Goal: Transaction & Acquisition: Download file/media

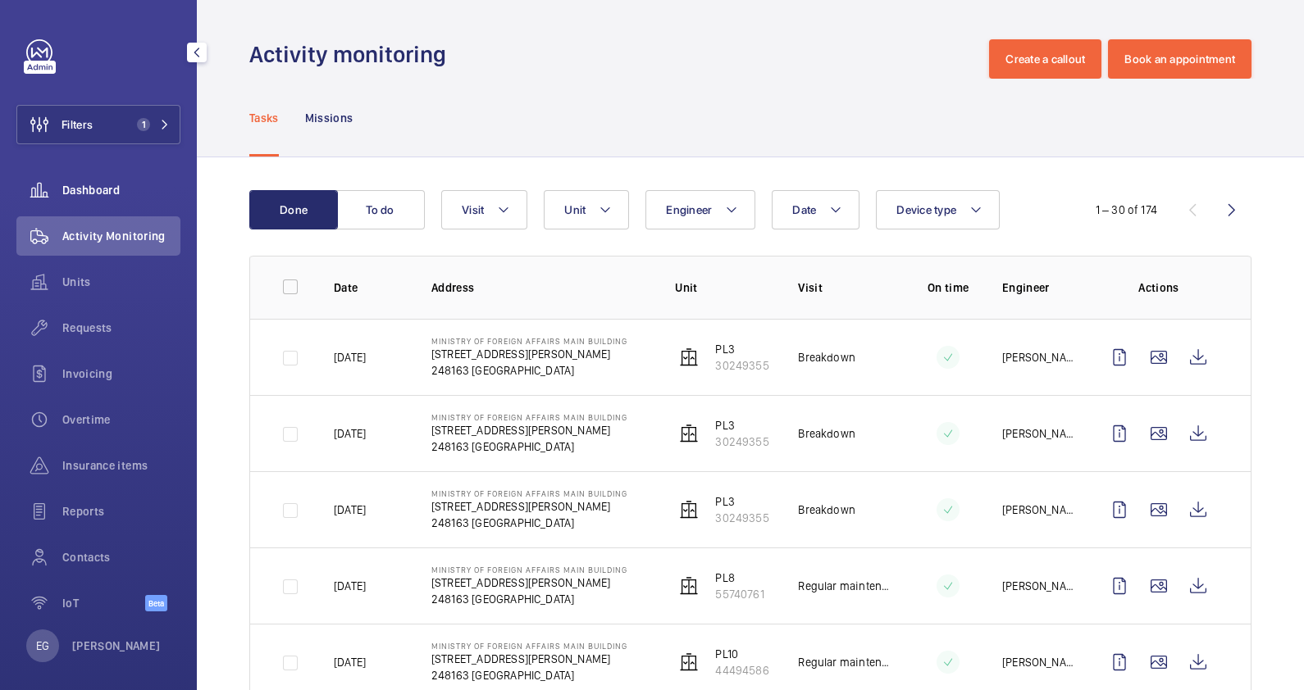
click at [121, 193] on span "Dashboard" at bounding box center [121, 190] width 118 height 16
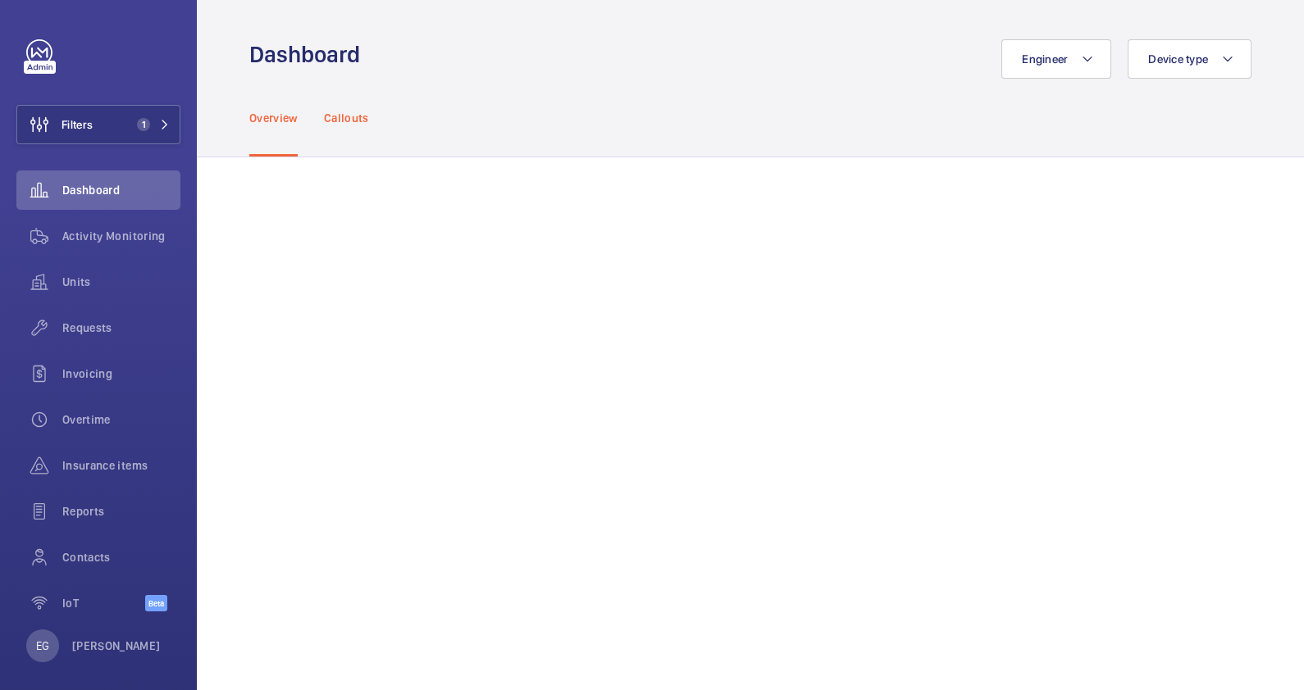
click at [356, 123] on p "Callouts" at bounding box center [346, 118] width 45 height 16
click at [277, 129] on div "Overview" at bounding box center [273, 118] width 48 height 78
click at [138, 239] on span "Activity Monitoring" at bounding box center [121, 236] width 118 height 16
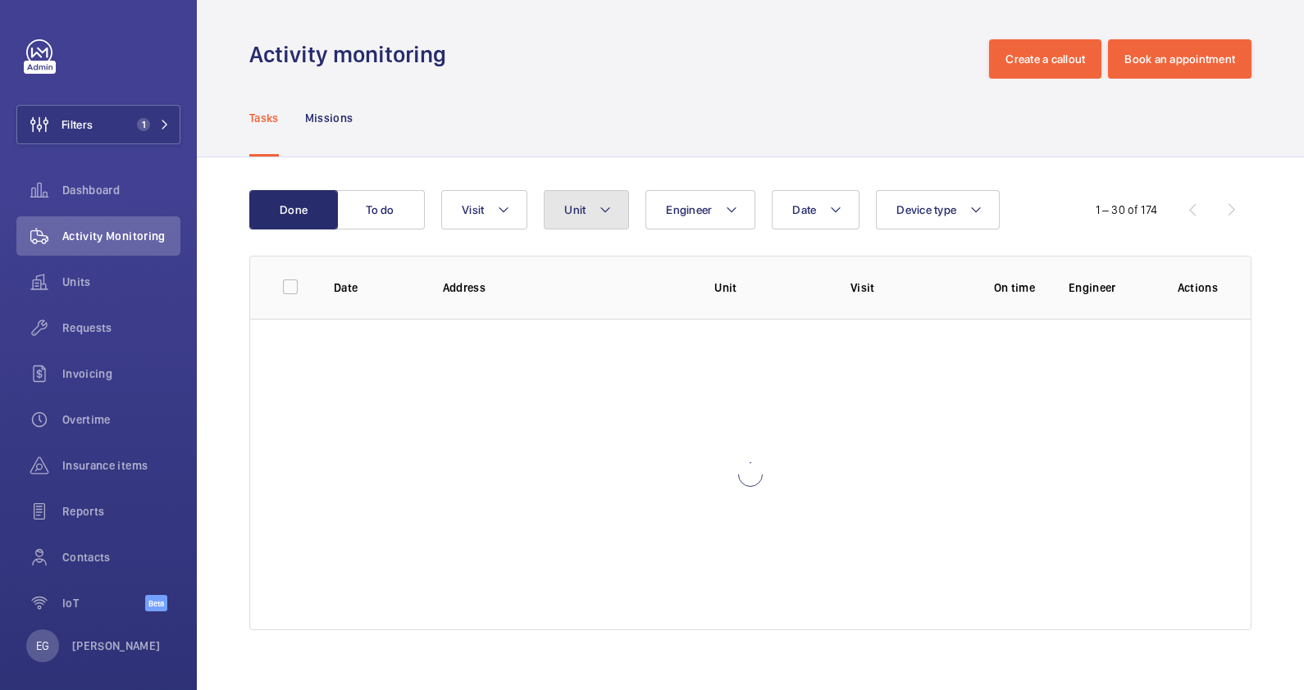
click at [604, 214] on mat-icon at bounding box center [605, 210] width 13 height 20
click at [614, 212] on button "Unit" at bounding box center [586, 209] width 85 height 39
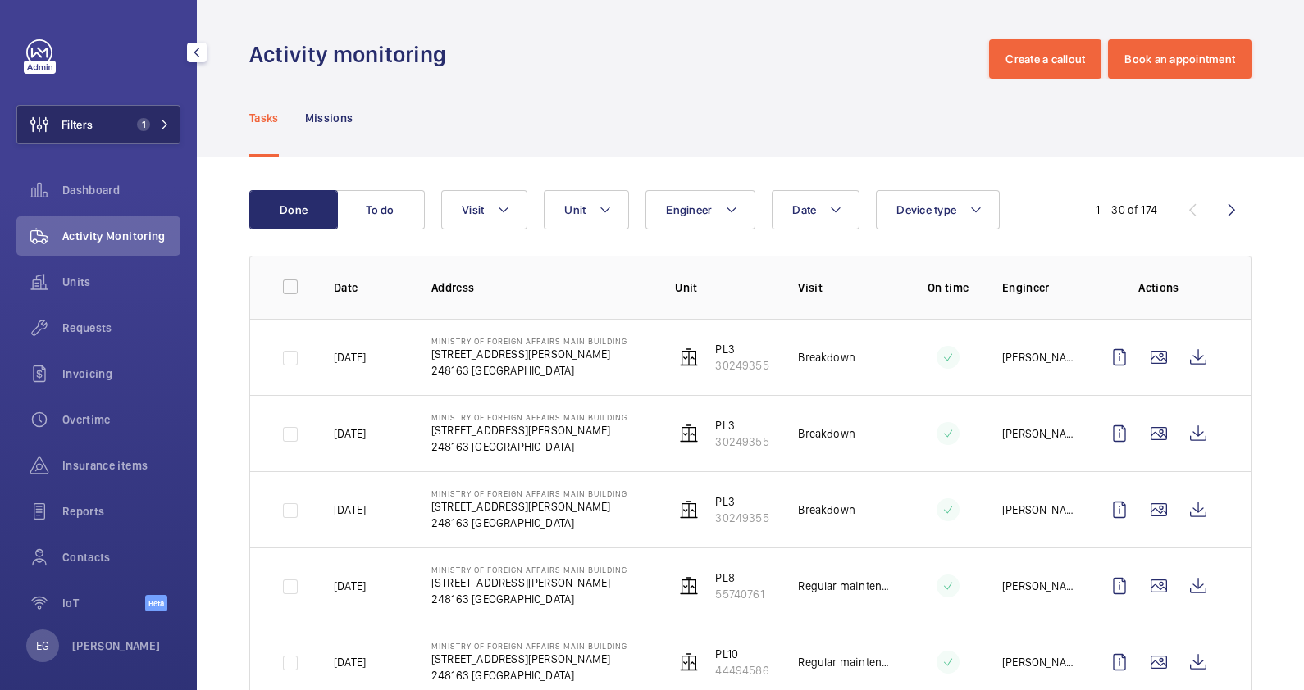
click at [140, 129] on span "1" at bounding box center [143, 124] width 13 height 13
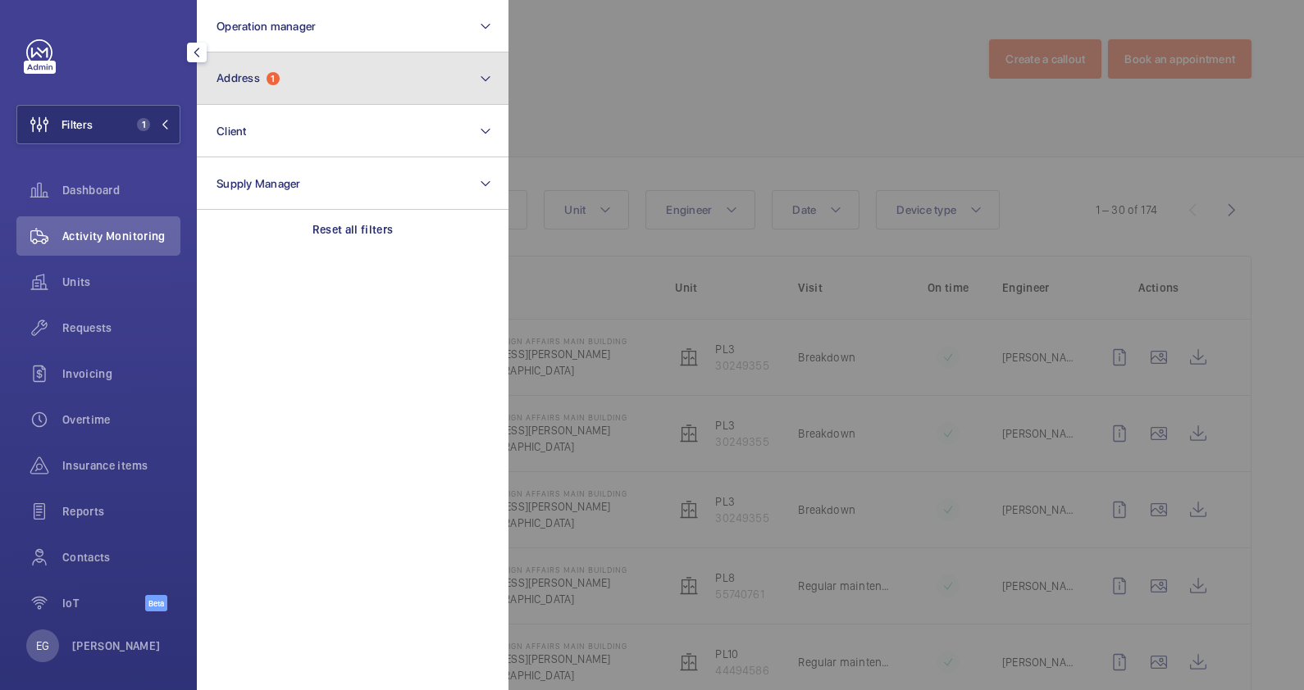
click at [297, 94] on button "Address 1" at bounding box center [353, 78] width 312 height 52
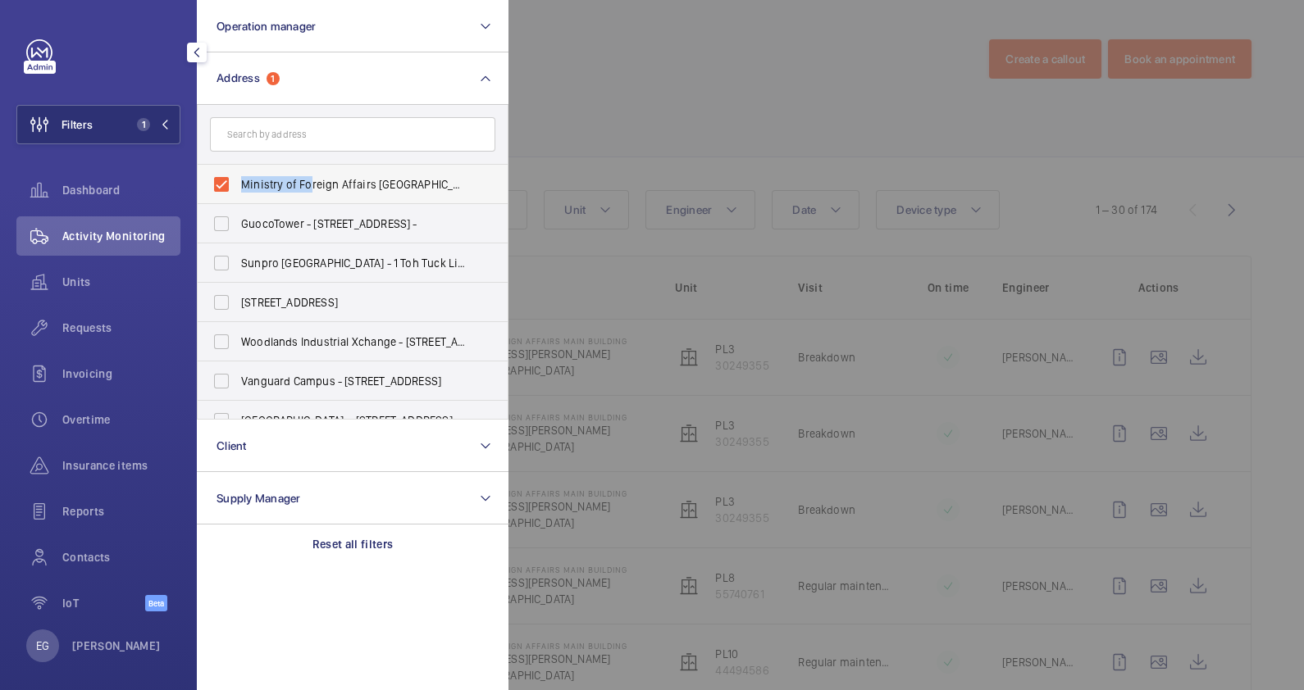
drag, startPoint x: 308, startPoint y: 184, endPoint x: 220, endPoint y: 185, distance: 88.6
click at [220, 185] on label "Ministry of Foreign Affairs [GEOGRAPHIC_DATA] - [STREET_ADDRESS][PERSON_NAME]" at bounding box center [340, 184] width 285 height 39
click at [220, 185] on input "Ministry of Foreign Affairs [GEOGRAPHIC_DATA] - [STREET_ADDRESS][PERSON_NAME]" at bounding box center [221, 184] width 33 height 33
checkbox input "false"
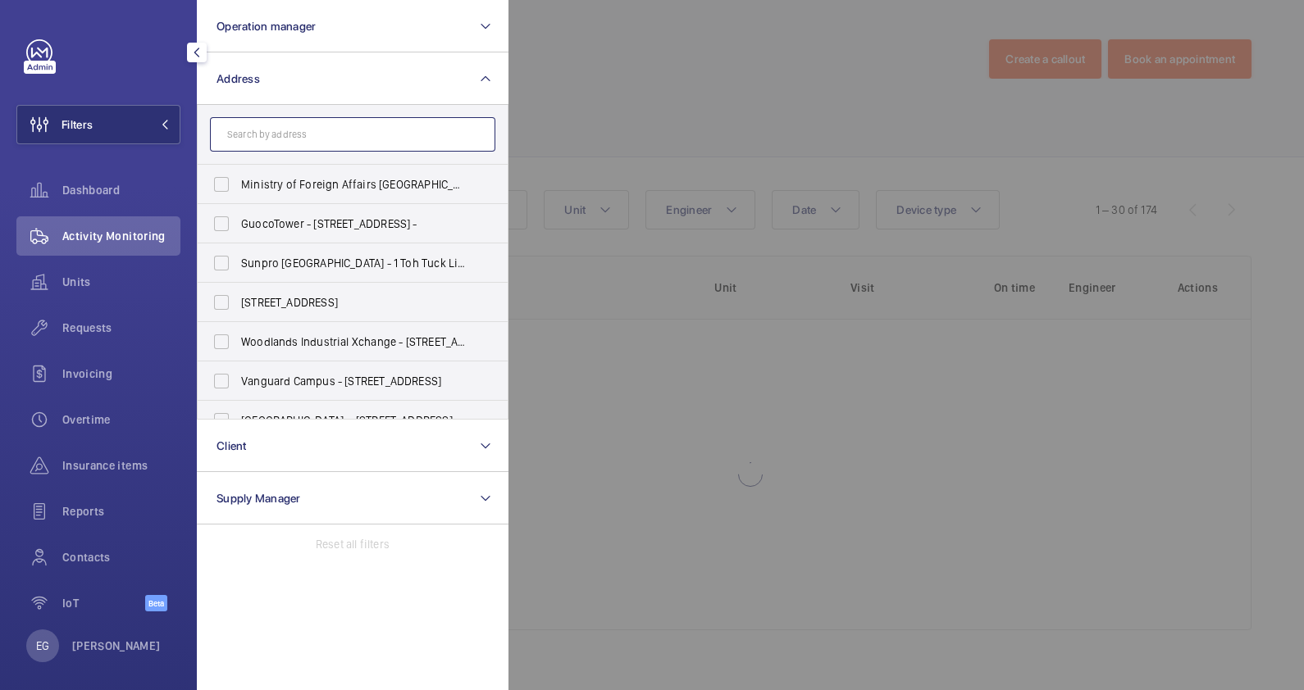
click at [275, 136] on input "text" at bounding box center [352, 134] width 285 height 34
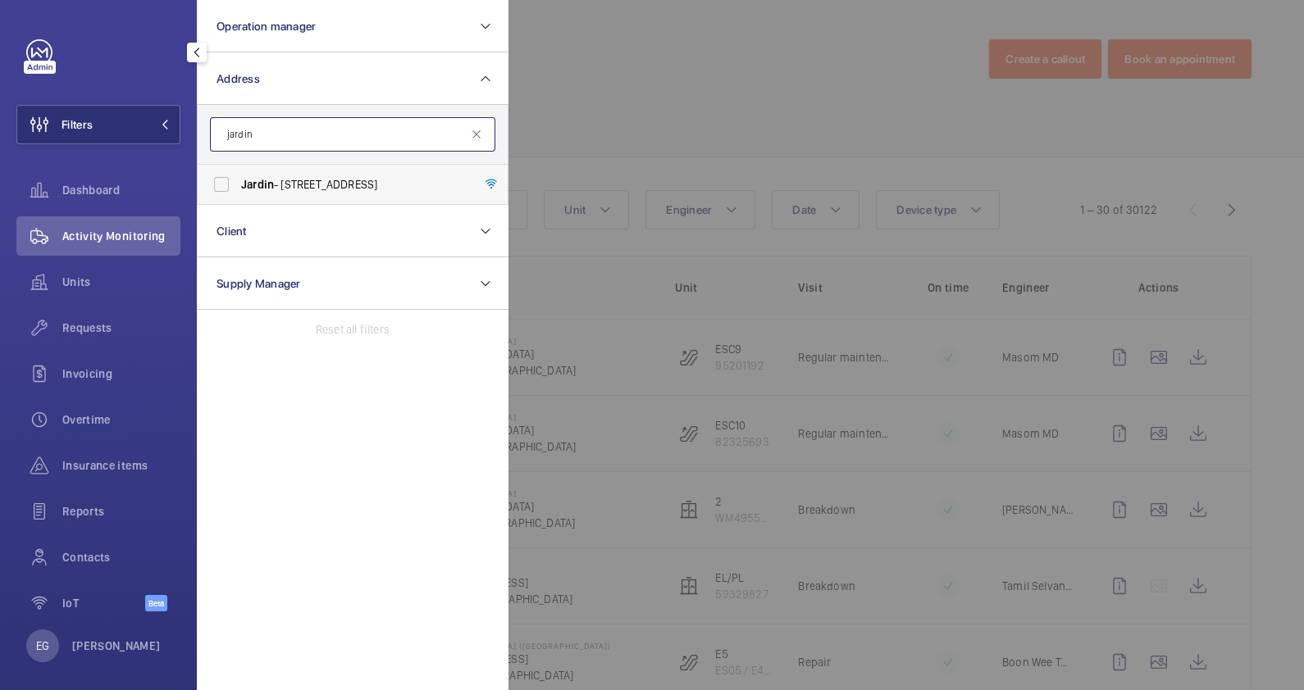
type input "jardin"
click at [298, 191] on span "Jardin - [STREET_ADDRESS]" at bounding box center [353, 184] width 225 height 16
click at [238, 191] on input "Jardin - [STREET_ADDRESS]" at bounding box center [221, 184] width 33 height 33
checkbox input "true"
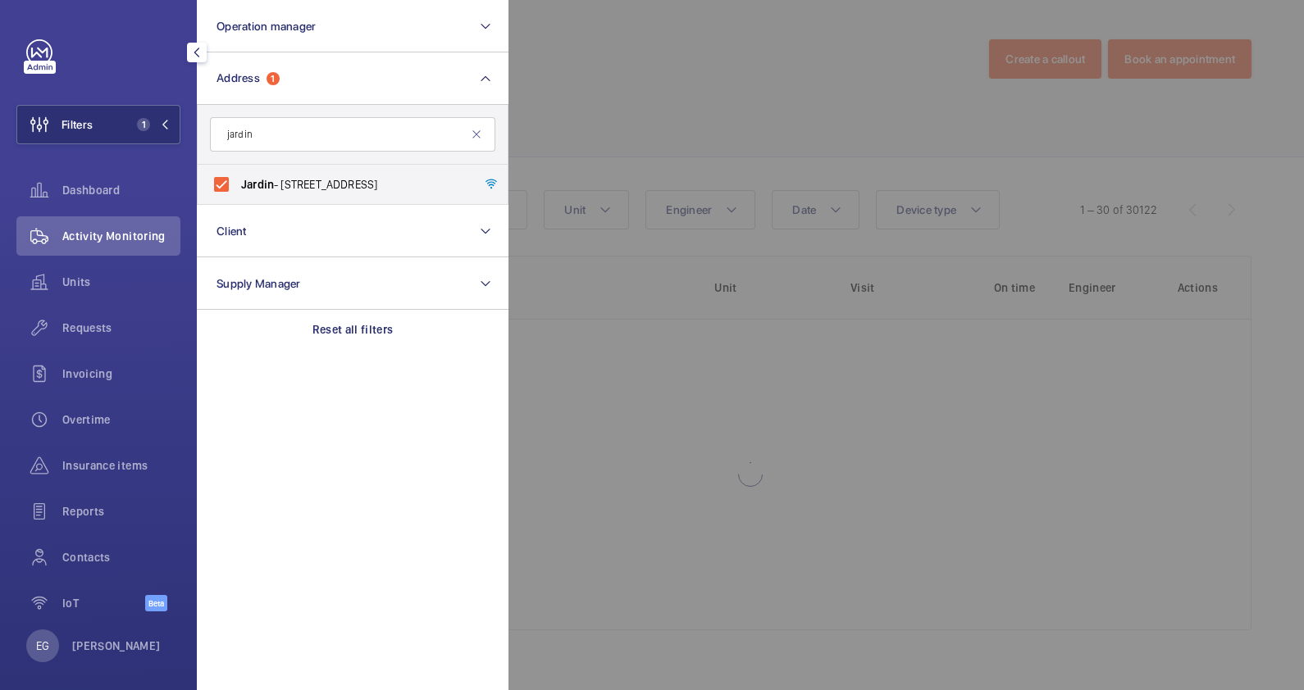
click at [615, 131] on div at bounding box center [1160, 345] width 1304 height 690
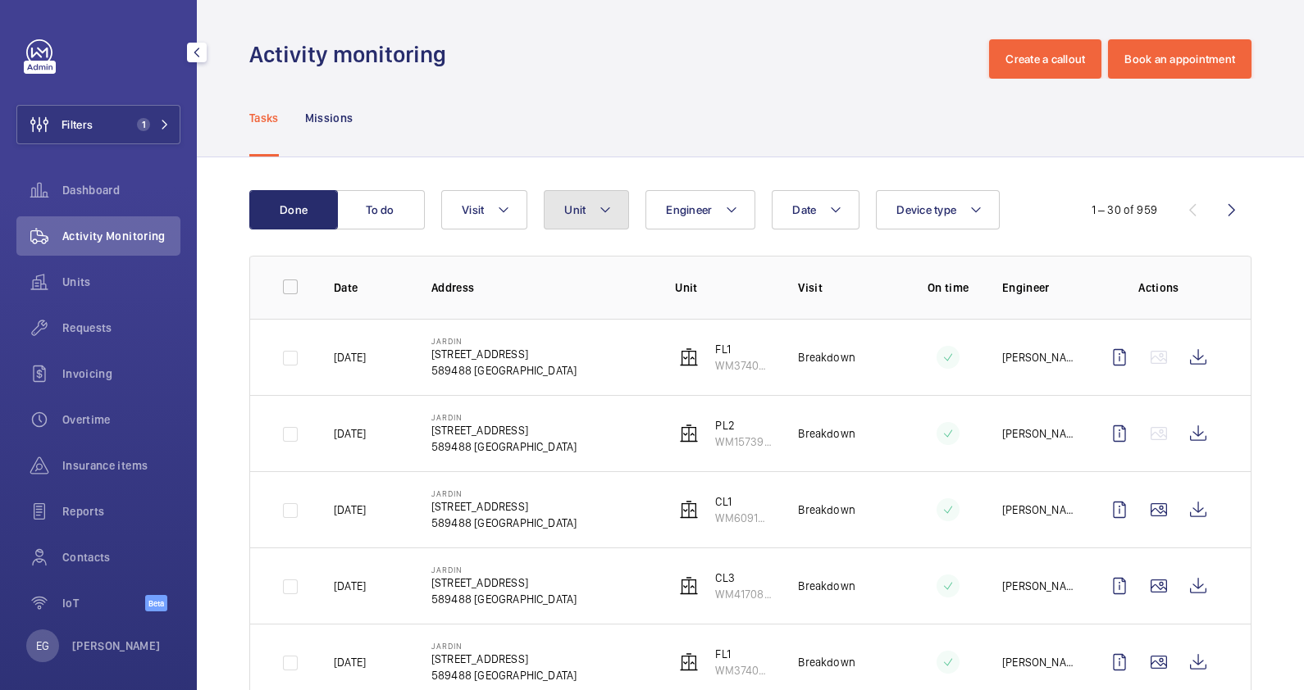
click at [600, 207] on mat-icon at bounding box center [605, 210] width 13 height 20
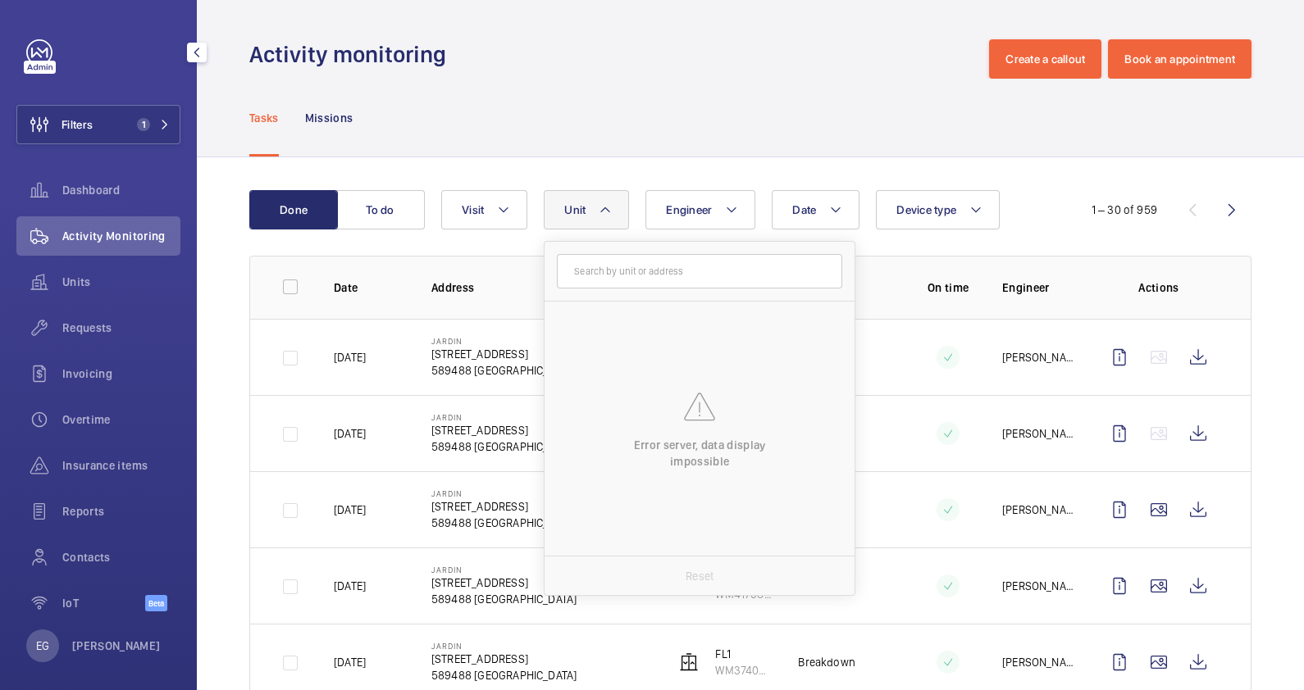
click at [632, 244] on form at bounding box center [699, 272] width 310 height 60
click at [612, 207] on button "Unit" at bounding box center [586, 209] width 85 height 39
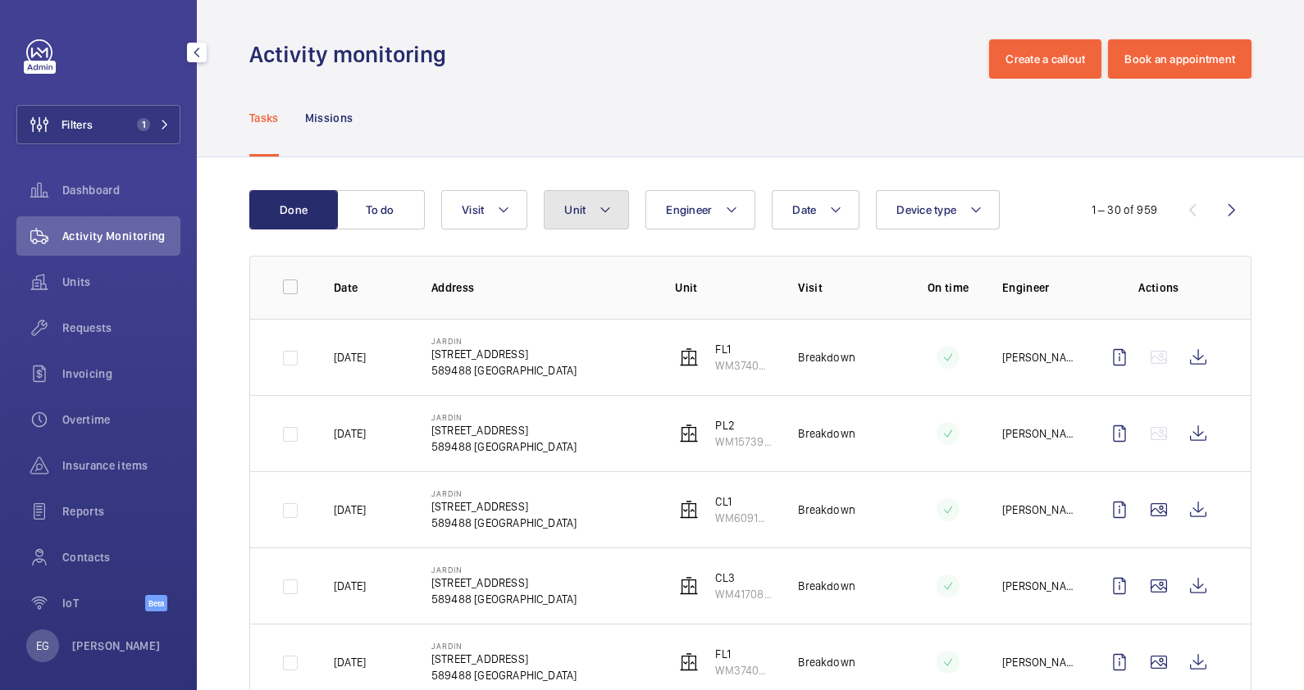
click at [612, 207] on button "Unit" at bounding box center [586, 209] width 85 height 39
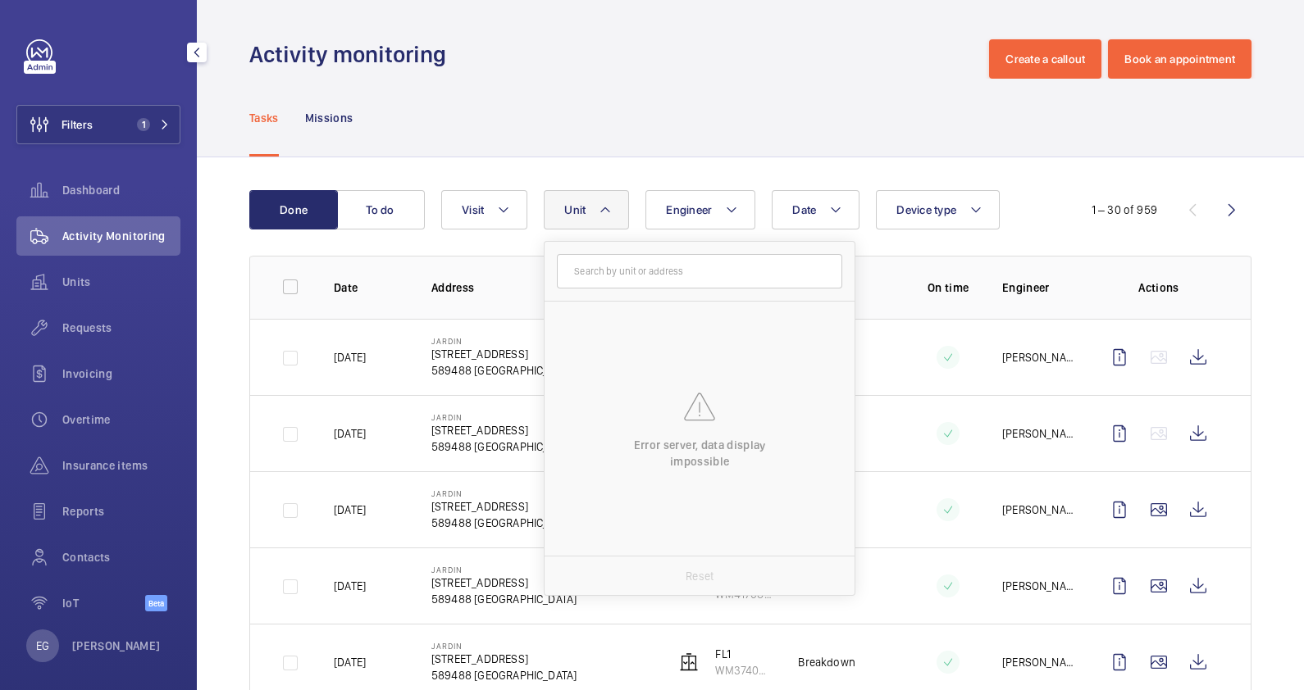
click at [612, 207] on button "Unit" at bounding box center [586, 209] width 85 height 39
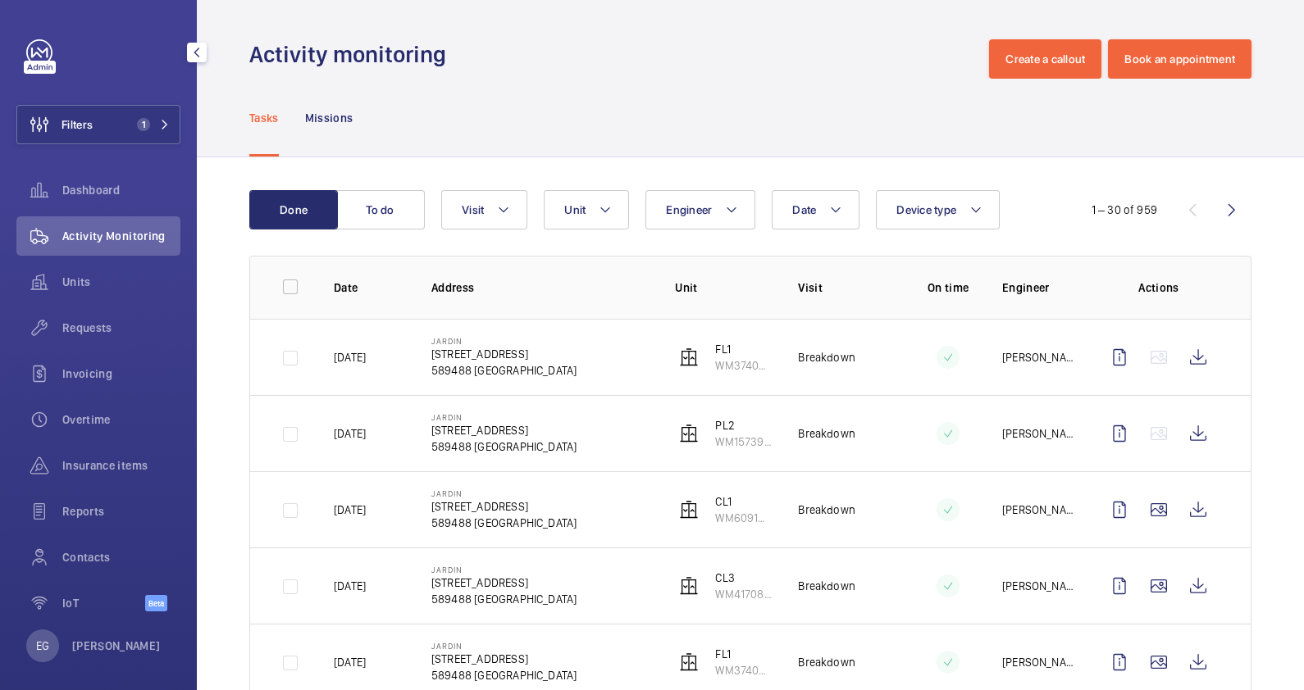
click at [637, 127] on div "Tasks Missions" at bounding box center [750, 118] width 1002 height 78
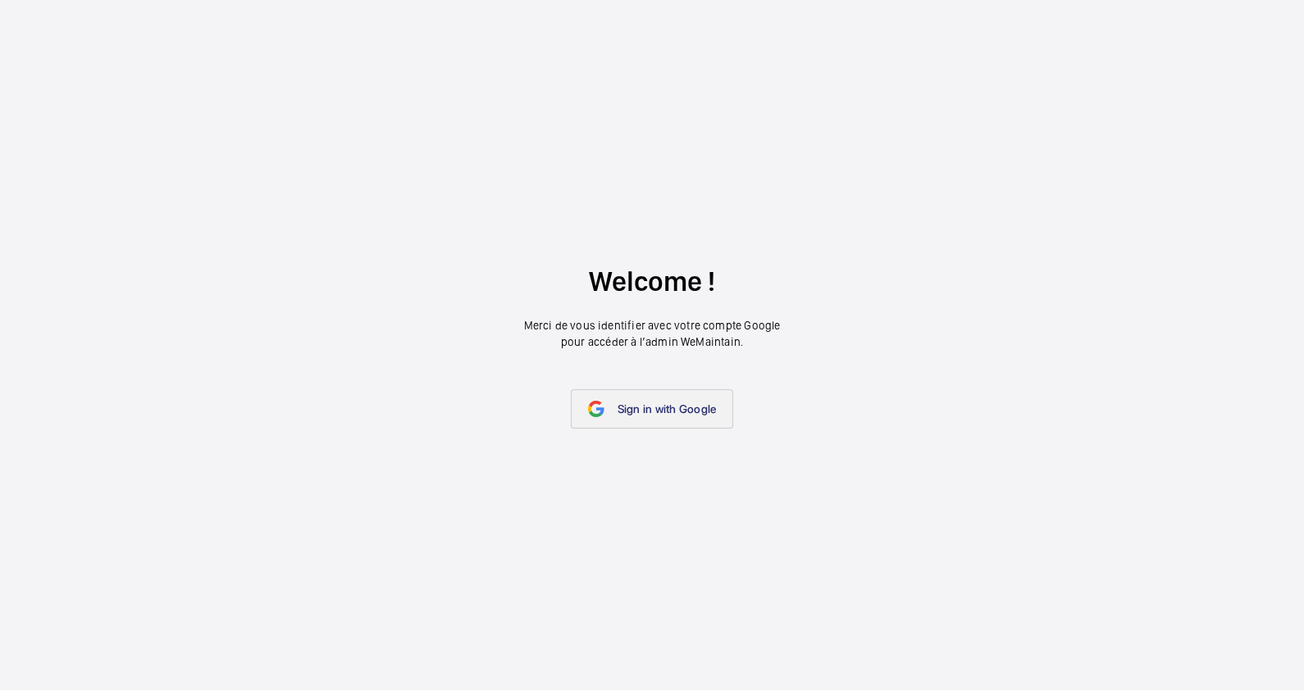
click at [648, 406] on span "Sign in with Google" at bounding box center [666, 409] width 99 height 13
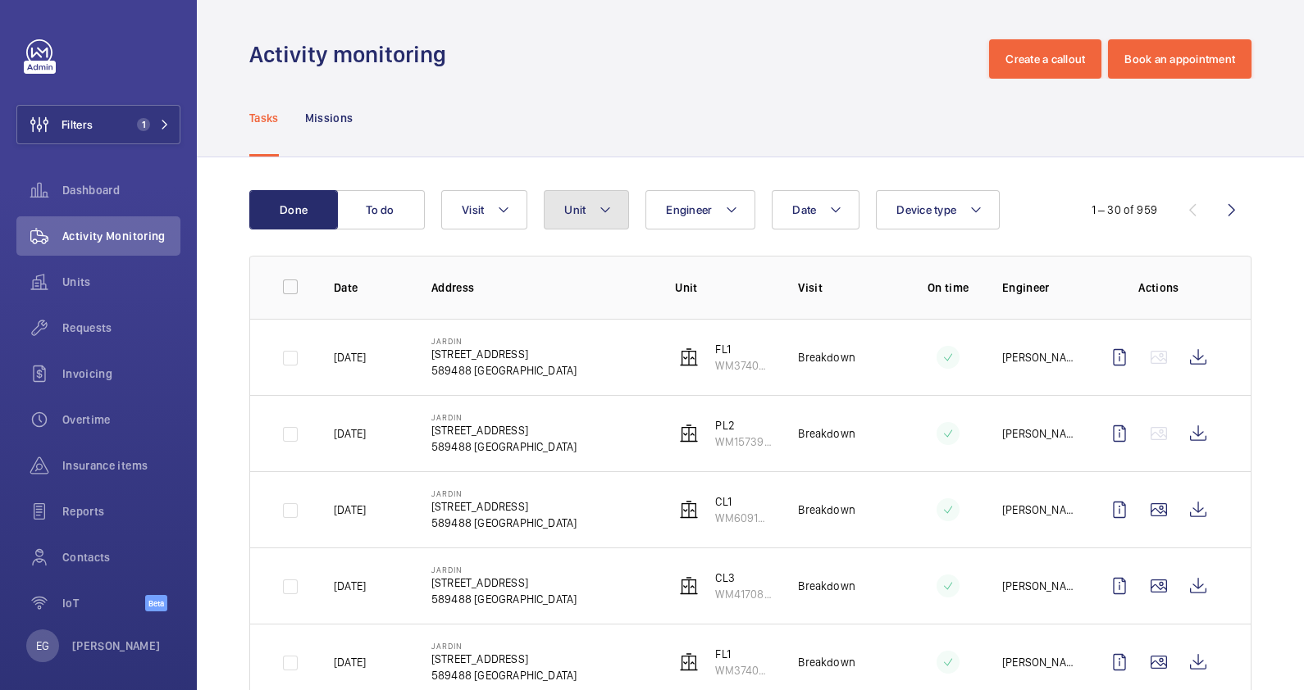
click at [608, 201] on mat-icon at bounding box center [605, 210] width 13 height 20
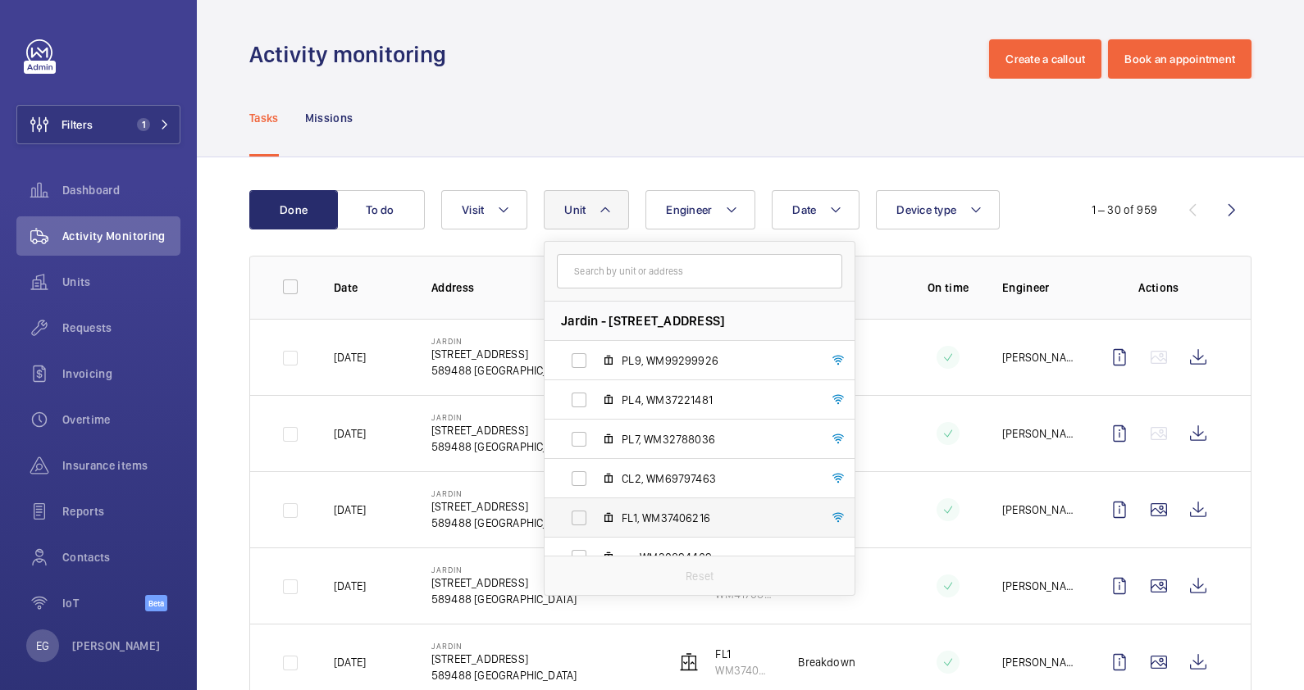
click at [652, 529] on label "FL1, WM37406216" at bounding box center [686, 518] width 284 height 39
click at [595, 529] on input "FL1, WM37406216" at bounding box center [579, 518] width 33 height 33
checkbox input "true"
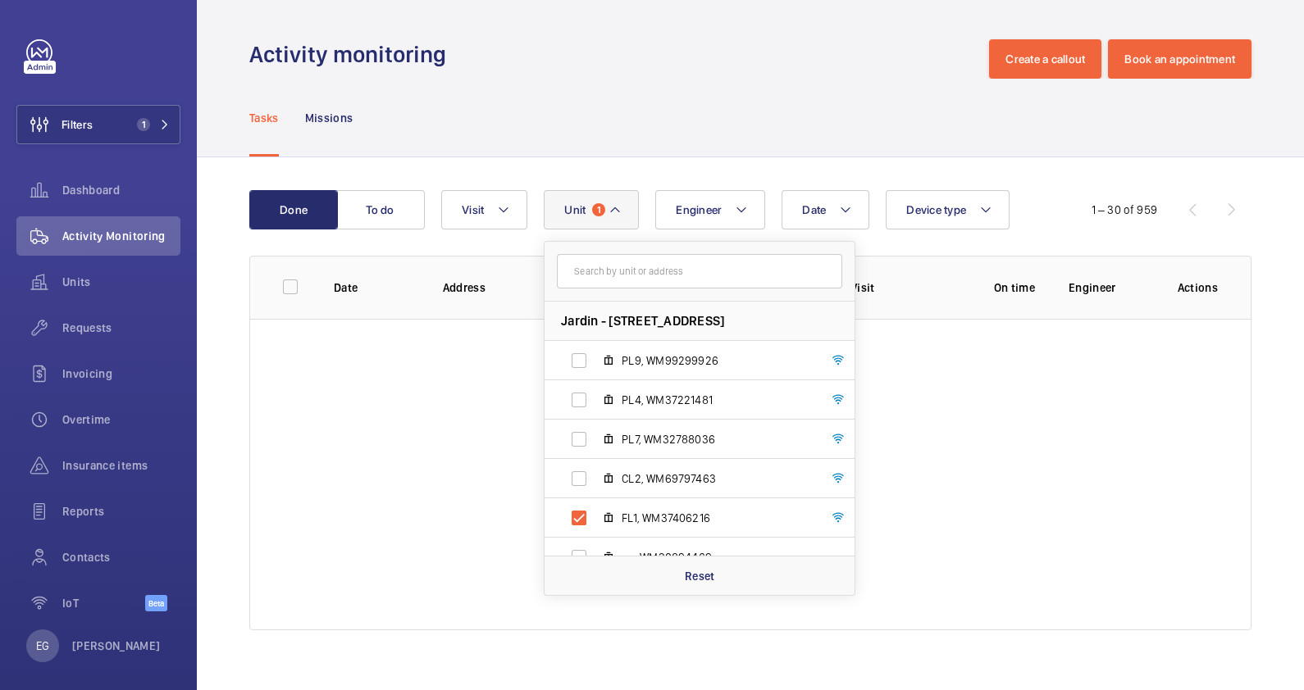
click at [732, 78] on div "Activity monitoring Create a callout Book an appointment" at bounding box center [750, 58] width 1002 height 39
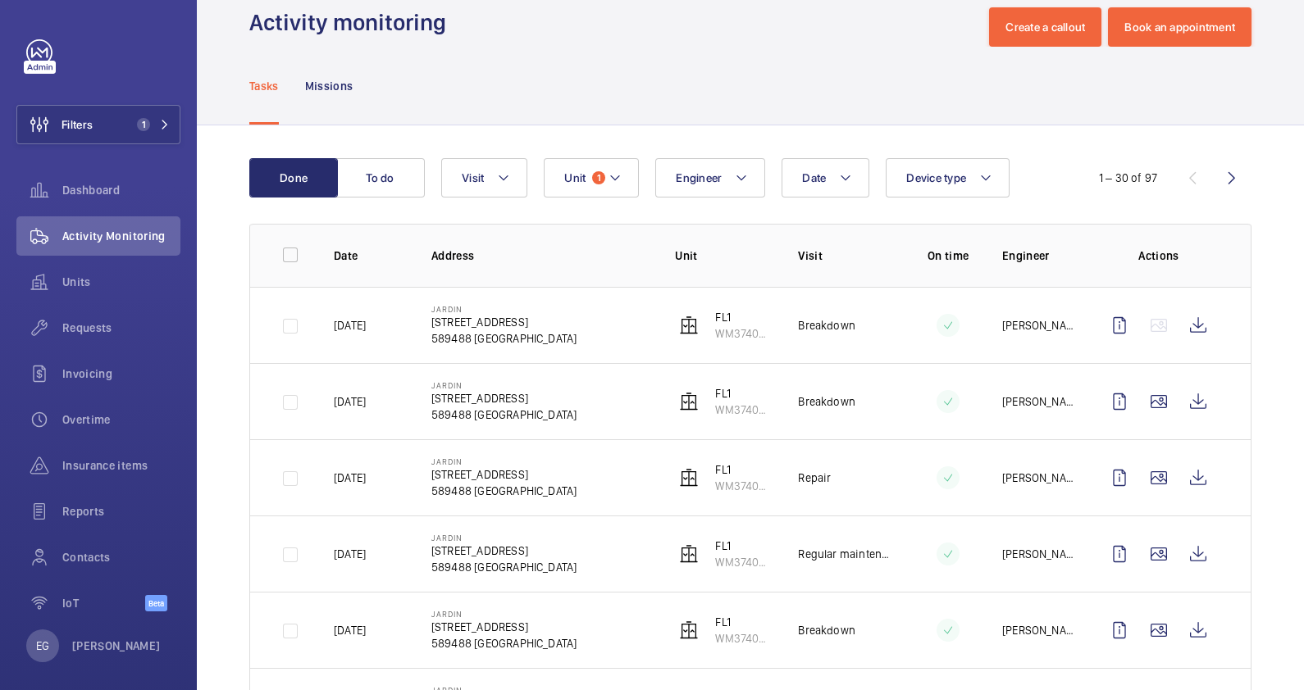
scroll to position [33, 0]
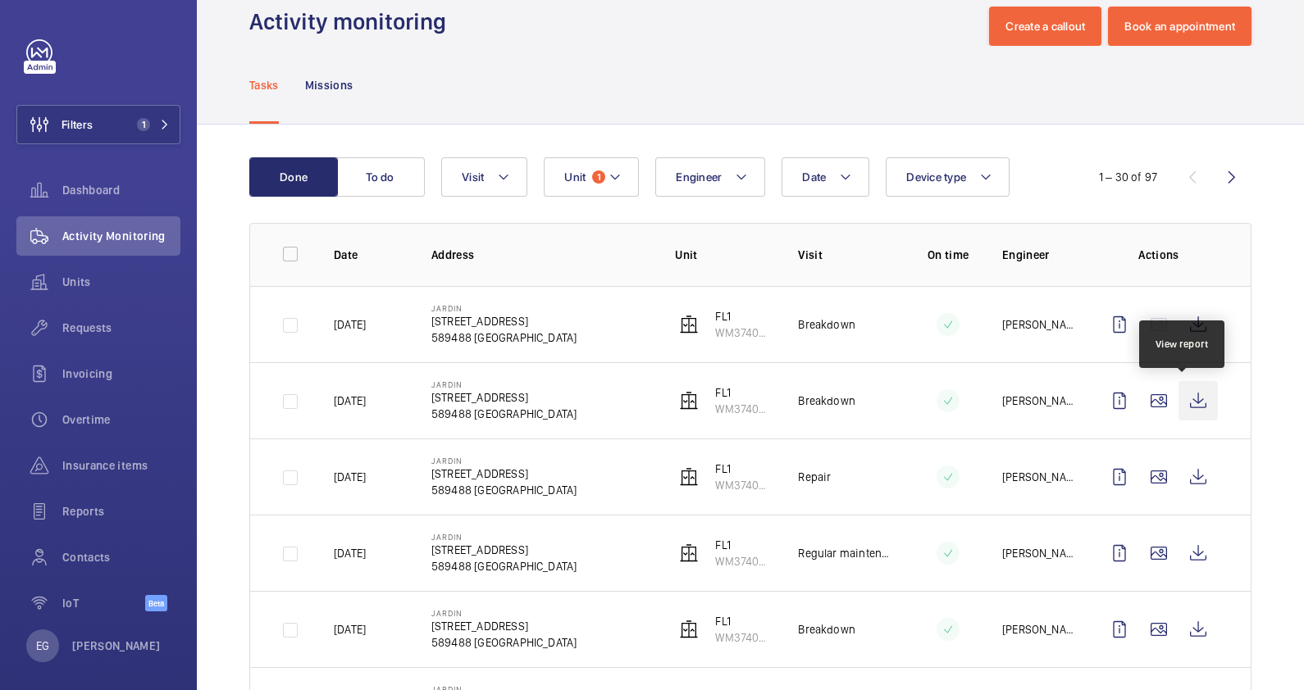
click at [1042, 394] on wm-front-icon-button at bounding box center [1197, 400] width 39 height 39
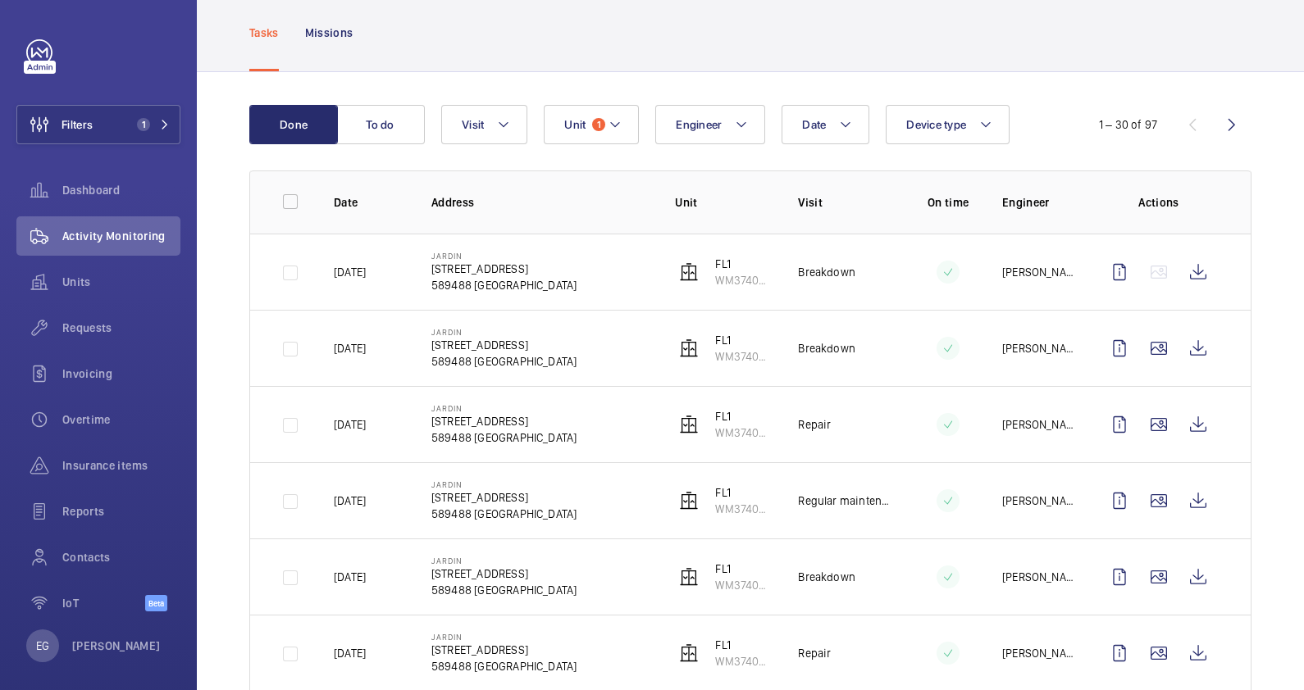
scroll to position [93, 0]
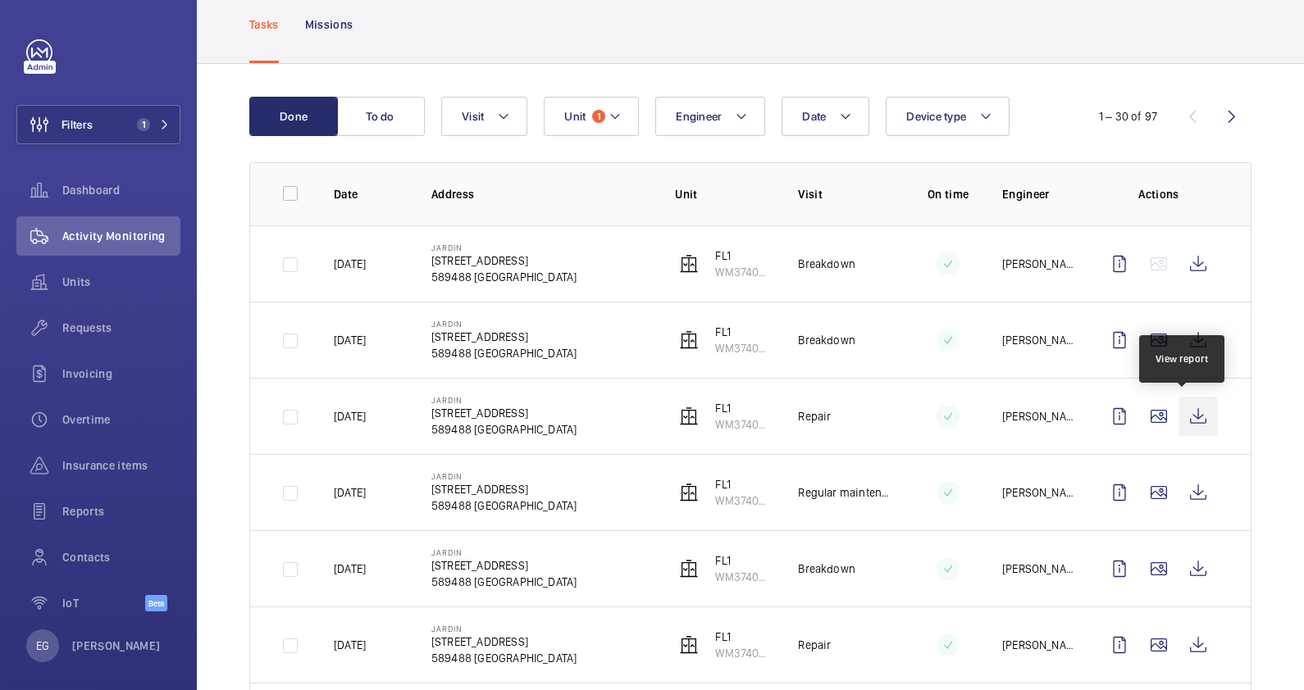
click at [1042, 416] on wm-front-icon-button at bounding box center [1197, 416] width 39 height 39
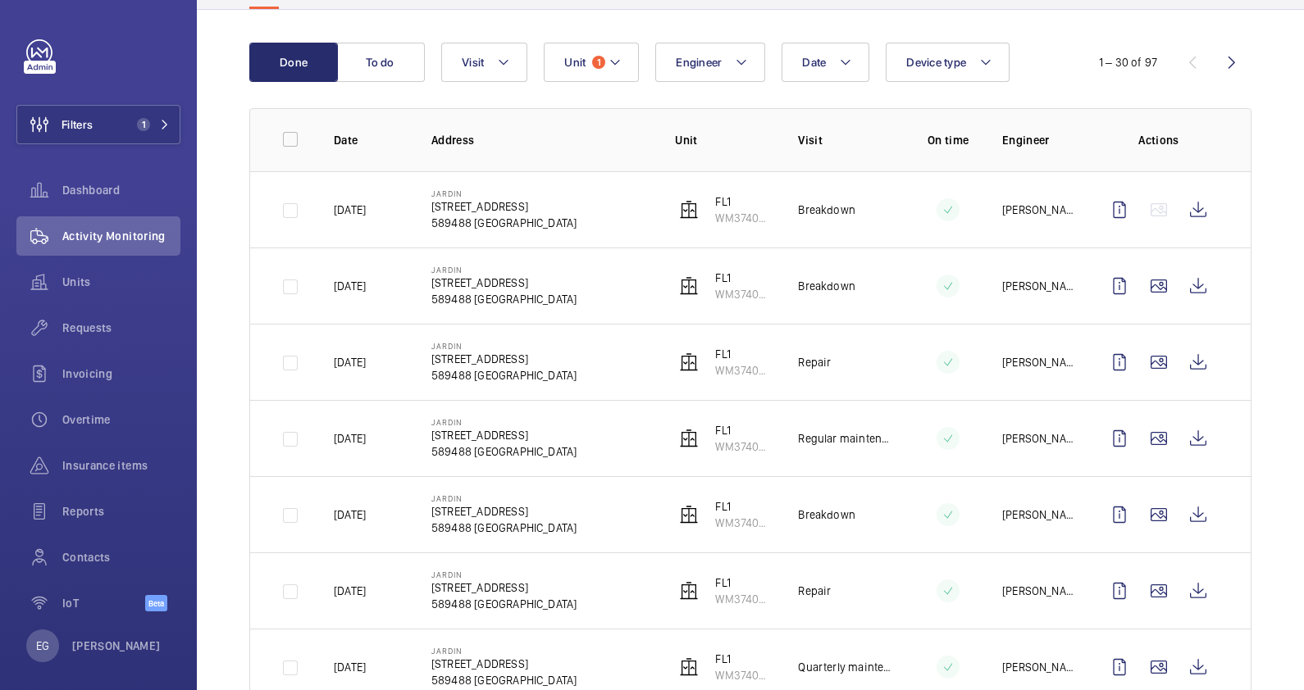
scroll to position [153, 0]
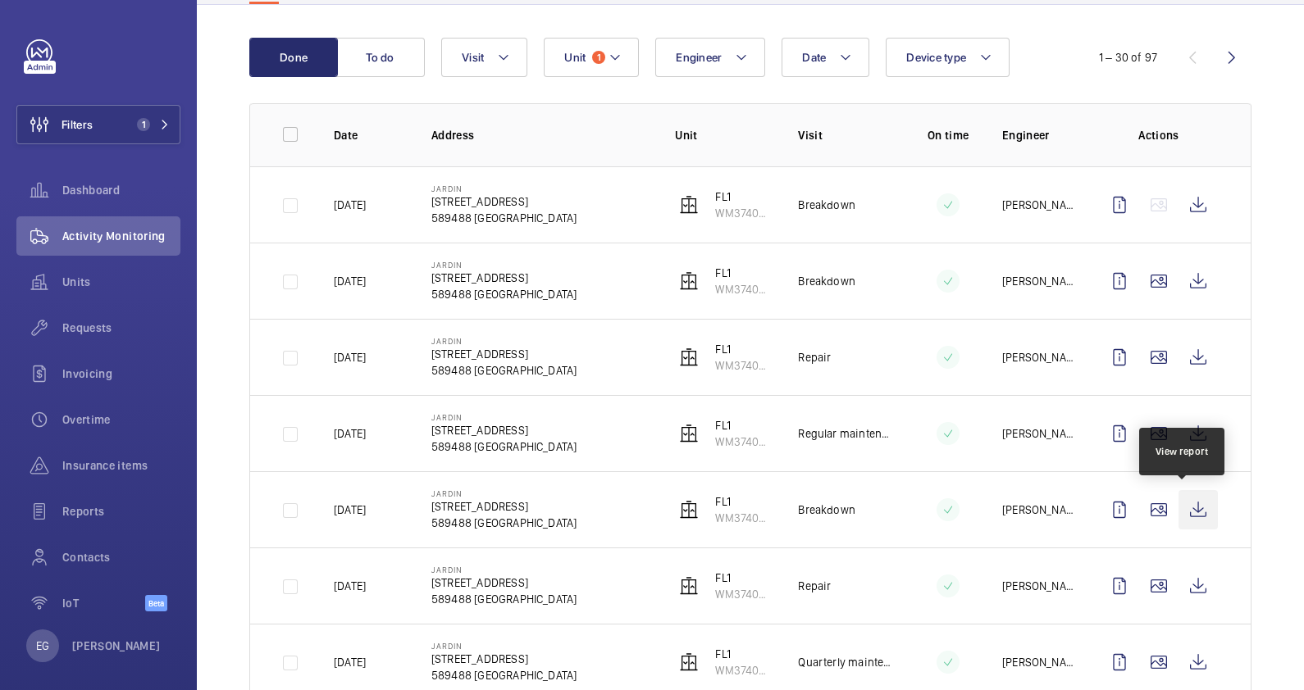
click at [1042, 513] on wm-front-icon-button at bounding box center [1197, 509] width 39 height 39
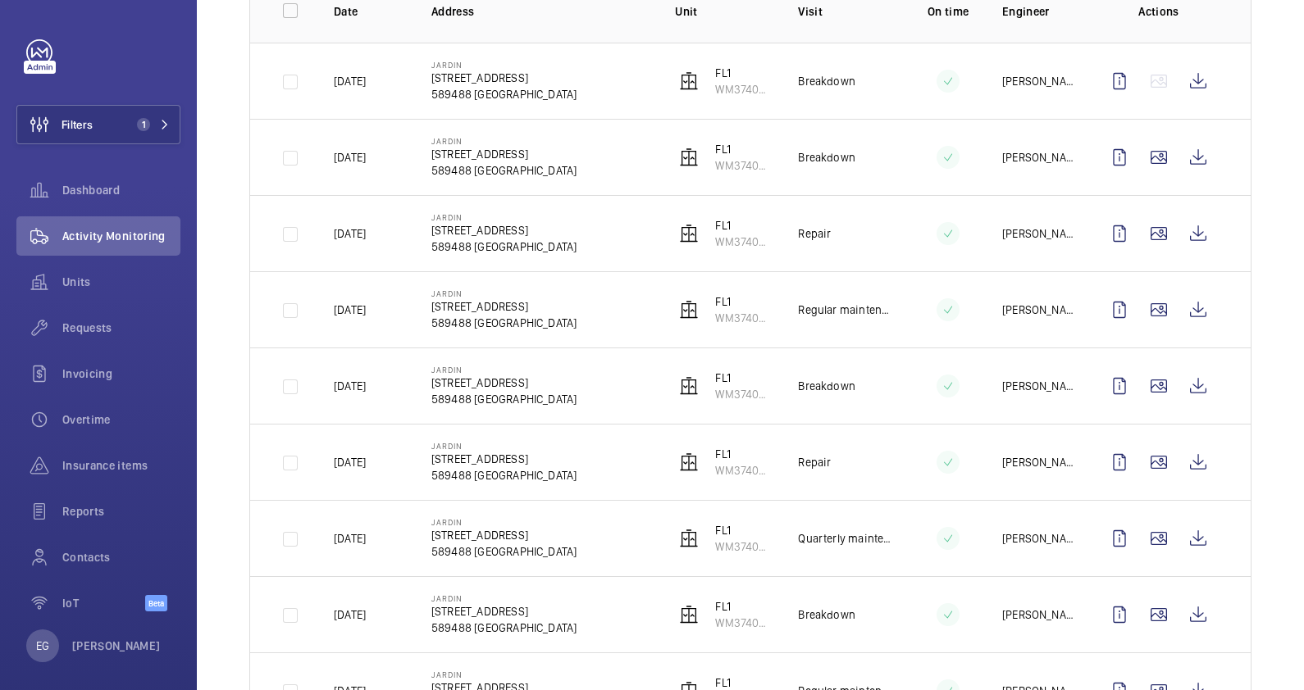
scroll to position [278, 0]
click at [1042, 459] on wm-front-icon-button at bounding box center [1197, 460] width 39 height 39
click at [1042, 383] on wm-front-icon-button at bounding box center [1197, 384] width 39 height 39
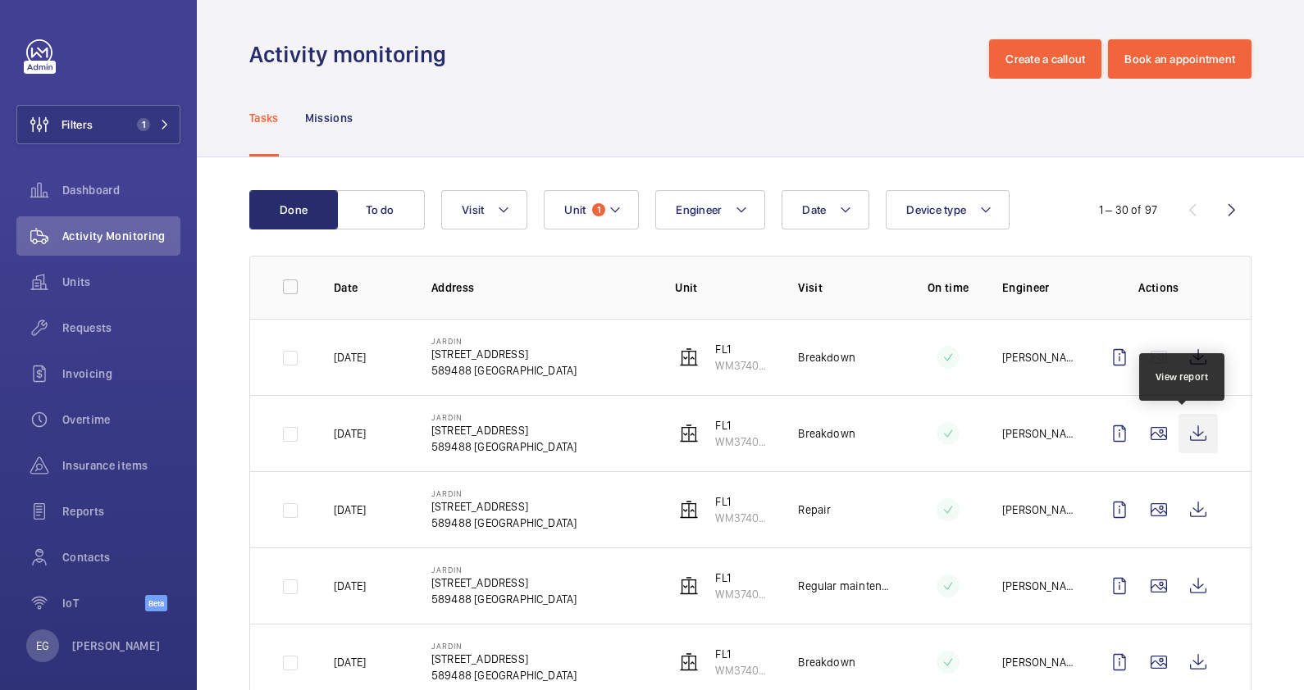
click at [1042, 429] on wm-front-icon-button at bounding box center [1197, 433] width 39 height 39
